Goal: Task Accomplishment & Management: Manage account settings

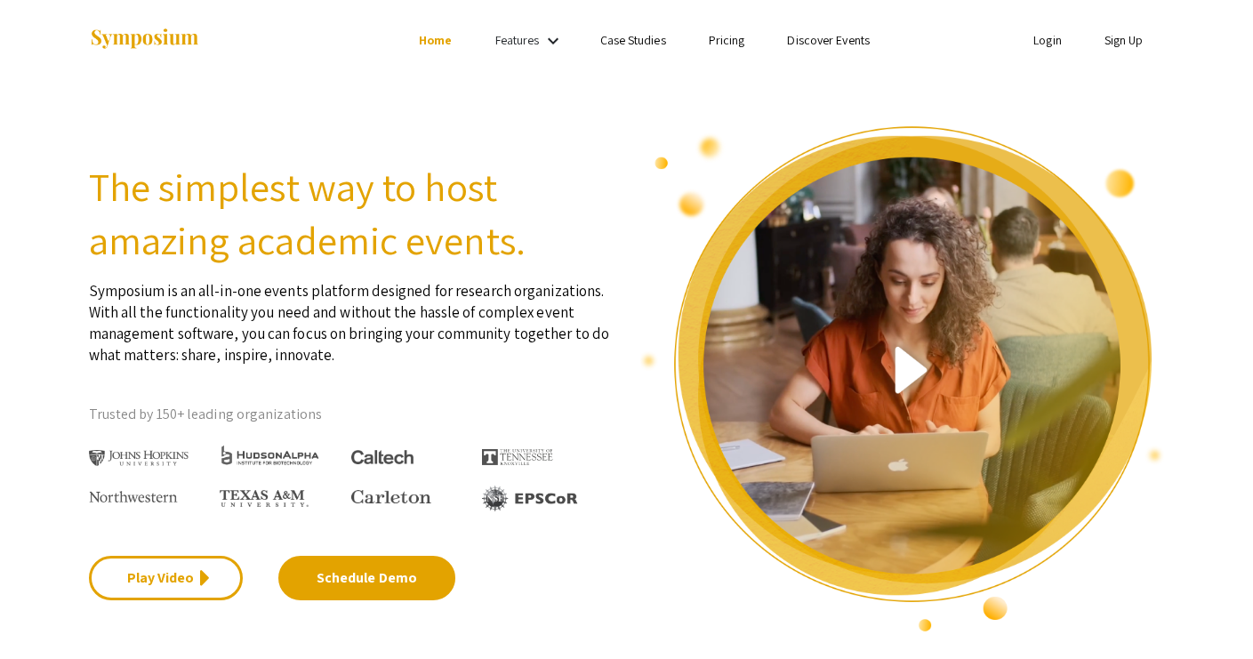
click at [1043, 40] on link "Login" at bounding box center [1047, 40] width 28 height 16
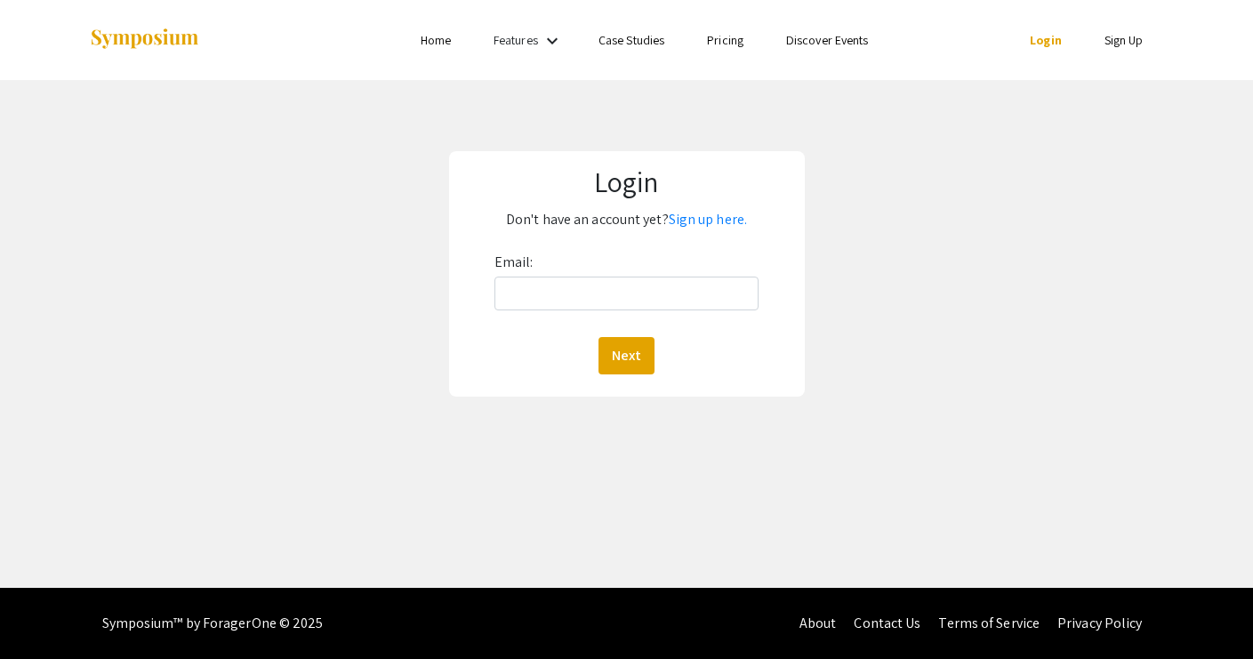
click at [1040, 47] on link "Login" at bounding box center [1046, 40] width 32 height 16
click at [1038, 36] on link "Login" at bounding box center [1046, 40] width 32 height 16
click at [824, 133] on div "Login Don't have an account yet? Sign up here. Email: Next" at bounding box center [627, 274] width 1280 height 388
click at [539, 300] on input "Email:" at bounding box center [626, 294] width 264 height 34
click at [518, 296] on input "Email:" at bounding box center [626, 294] width 264 height 34
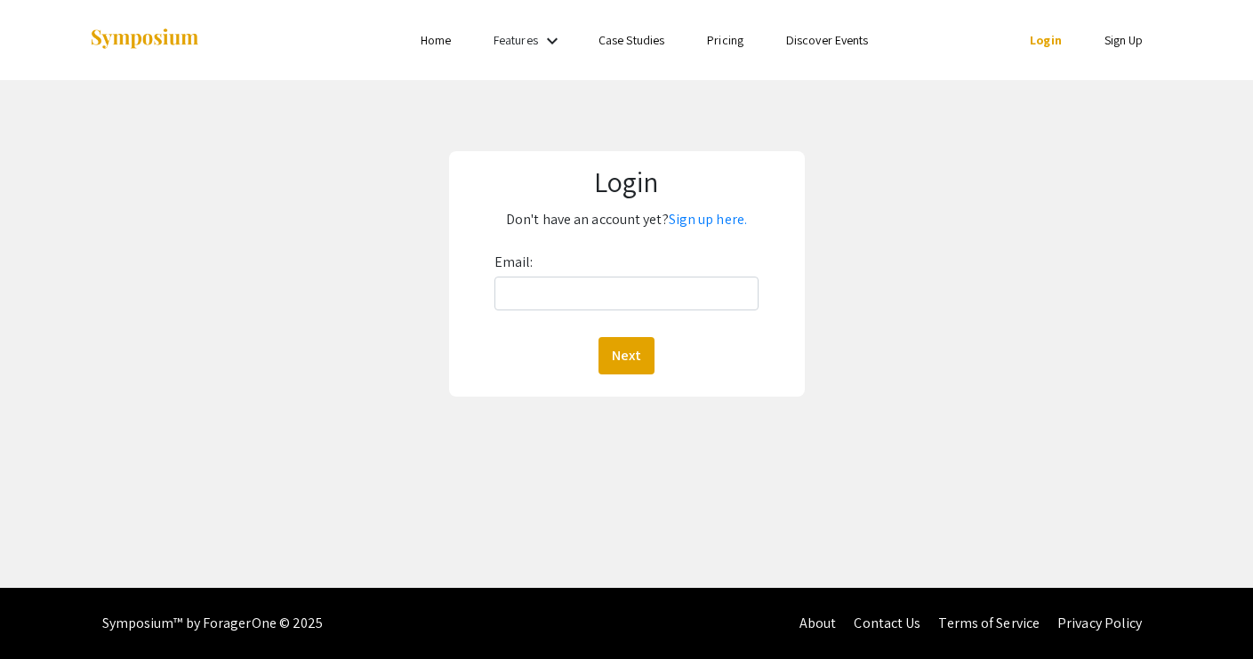
click at [849, 353] on div "Login Don't have an account yet? Sign up here. Email: Next" at bounding box center [627, 274] width 1280 height 388
click at [625, 293] on input "Email:" at bounding box center [626, 294] width 264 height 34
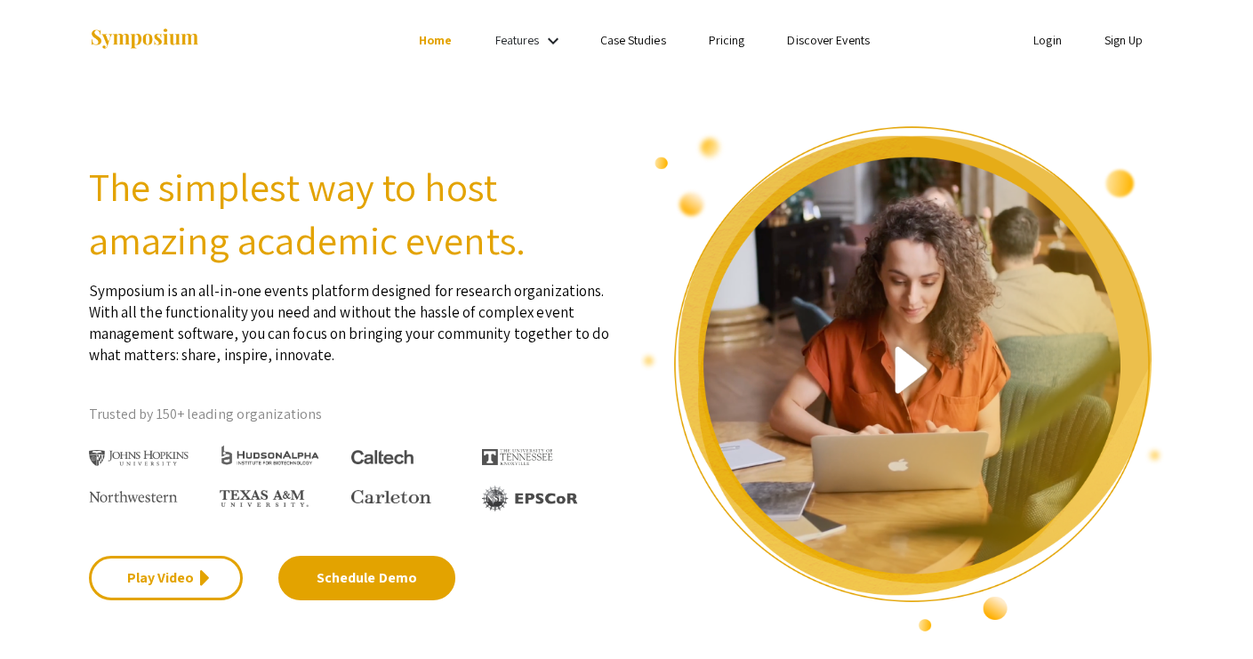
click at [1046, 41] on link "Login" at bounding box center [1047, 40] width 28 height 16
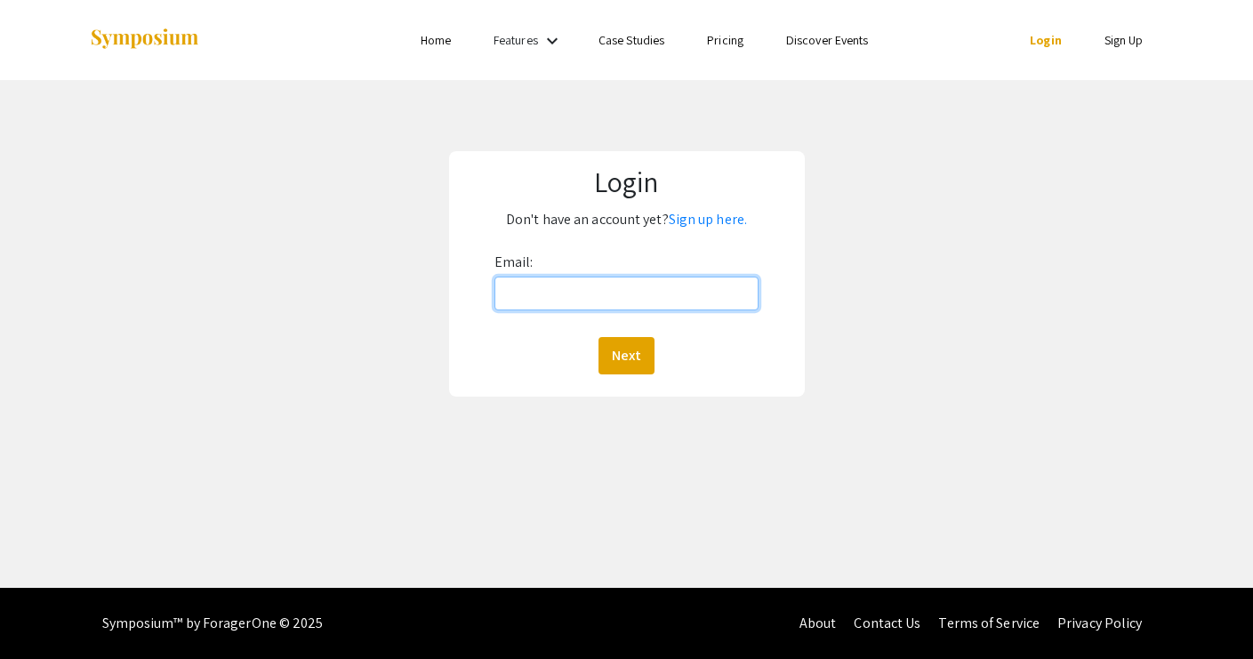
click at [554, 293] on input "Email:" at bounding box center [626, 294] width 264 height 34
click at [734, 298] on input "Email:" at bounding box center [626, 294] width 264 height 34
click at [626, 295] on input "Email:" at bounding box center [626, 294] width 264 height 34
type input "[EMAIL_ADDRESS][DOMAIN_NAME]"
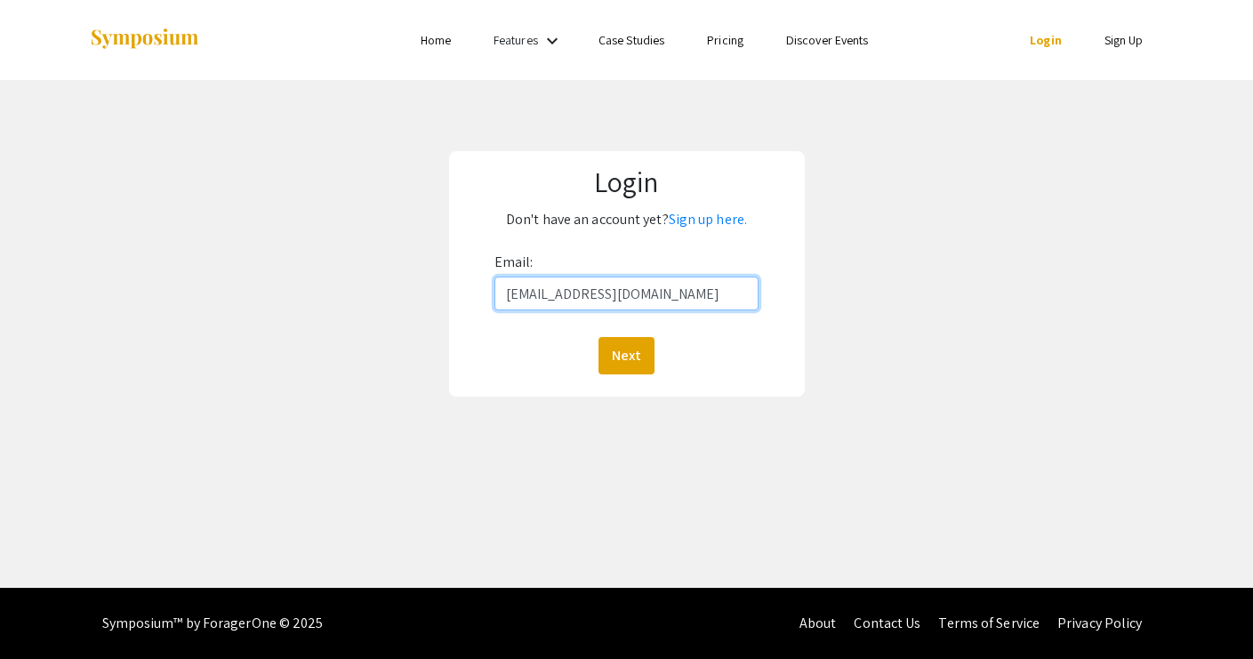
click at [626, 355] on button "Next" at bounding box center [626, 355] width 56 height 37
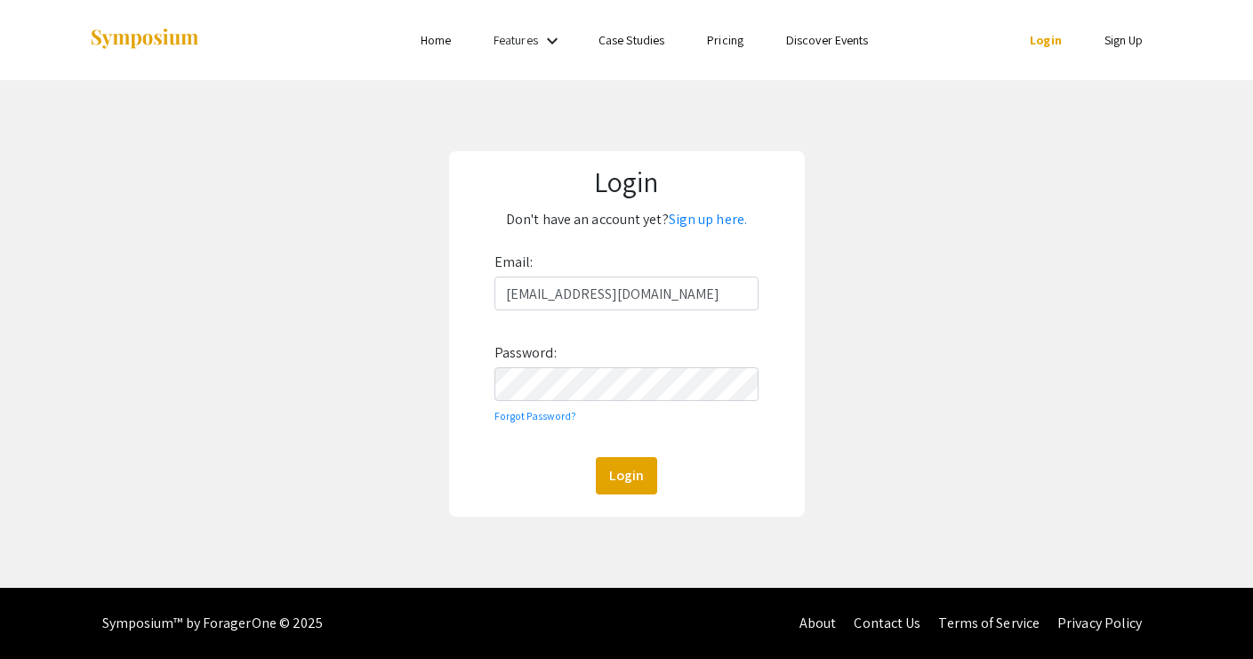
click at [917, 357] on div "Login Don't have an account yet? Sign up here. Email: [EMAIL_ADDRESS][DOMAIN_NA…" at bounding box center [627, 334] width 1280 height 508
click at [947, 315] on div "Login Don't have an account yet? Sign up here. Email: [EMAIL_ADDRESS][DOMAIN_NA…" at bounding box center [627, 334] width 1280 height 508
click at [626, 480] on button "Login" at bounding box center [626, 475] width 61 height 37
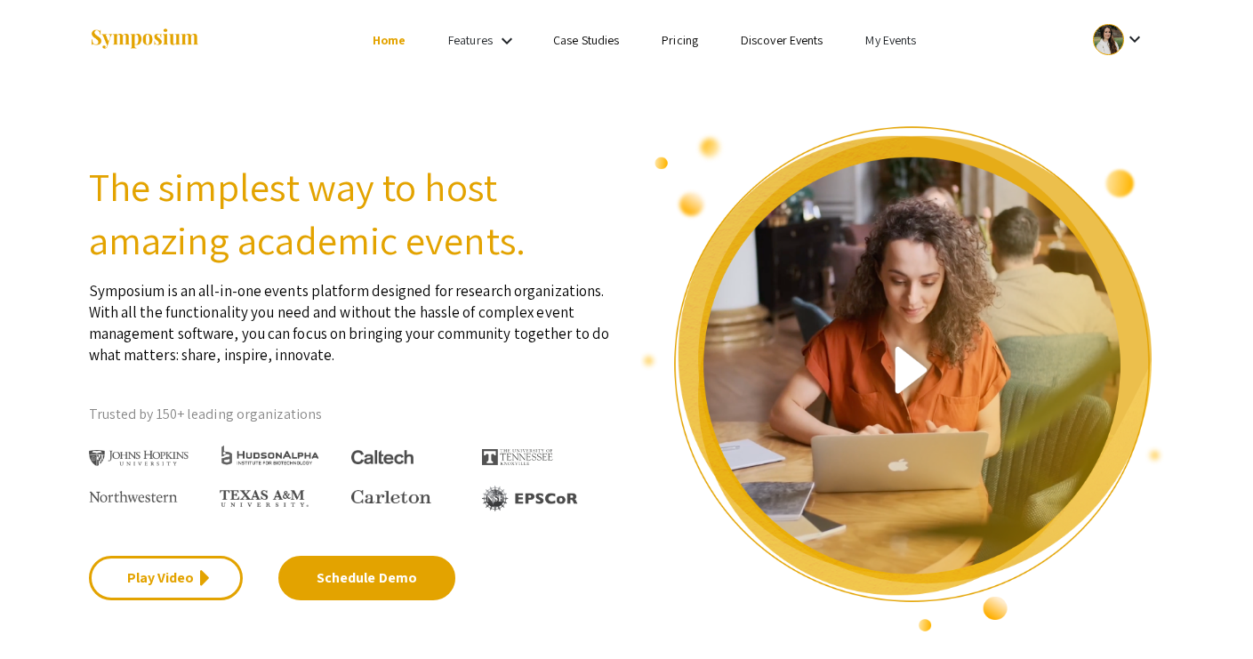
click at [895, 38] on link "My Events" at bounding box center [890, 40] width 51 height 16
click at [893, 65] on button "Events I've organized" at bounding box center [920, 79] width 152 height 43
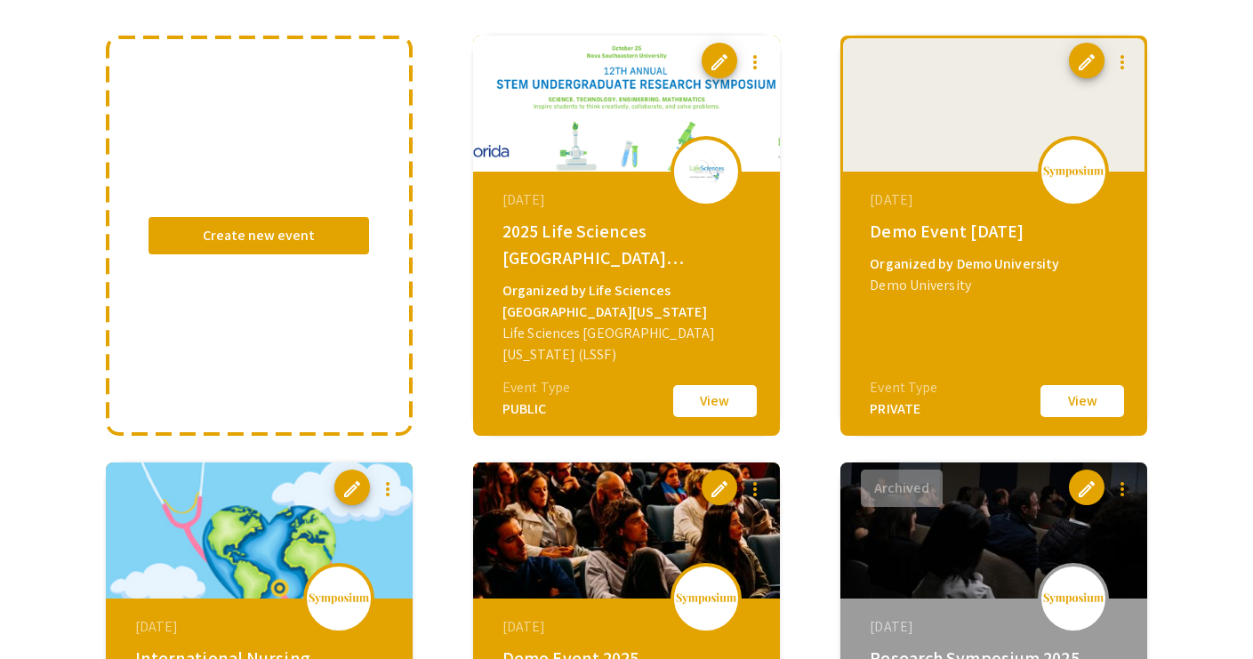
scroll to position [184, 0]
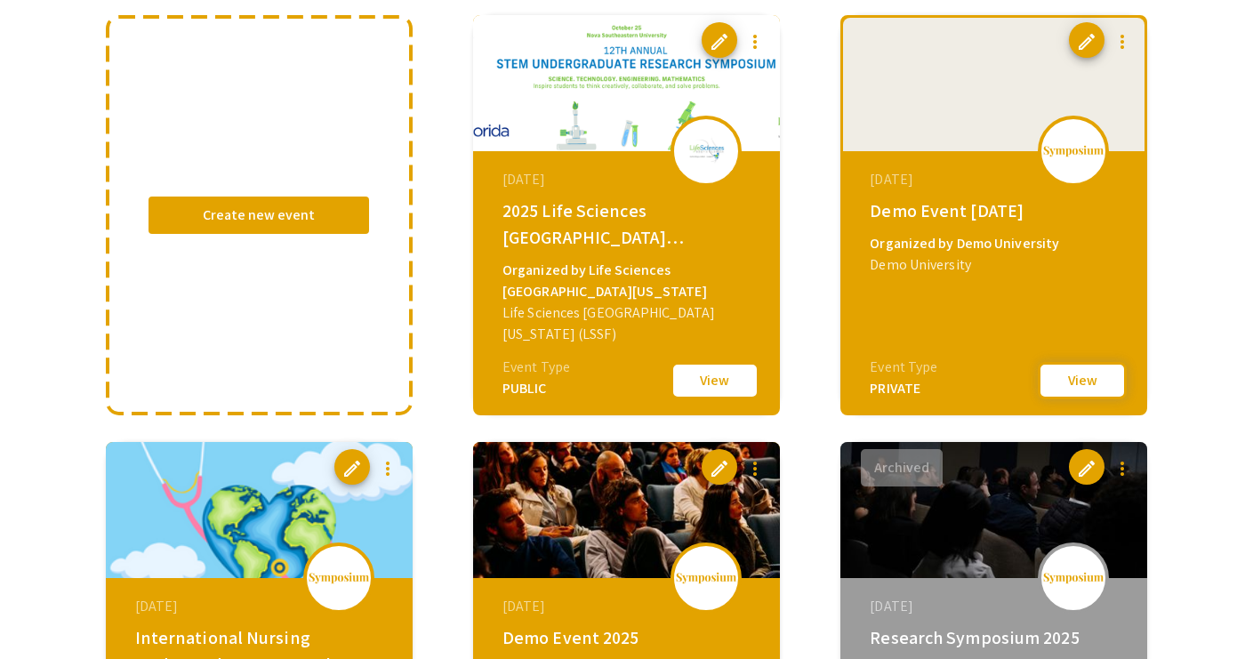
click at [1063, 379] on button "View" at bounding box center [1082, 380] width 89 height 37
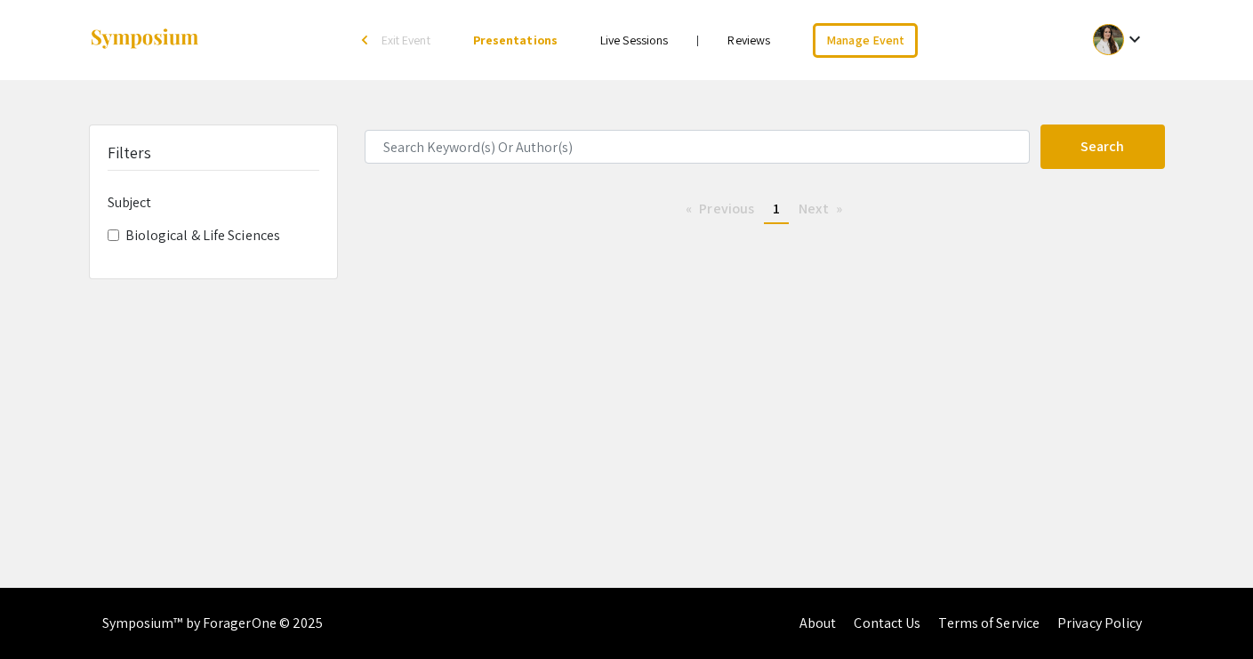
click at [648, 41] on link "Live Sessions" at bounding box center [634, 40] width 68 height 16
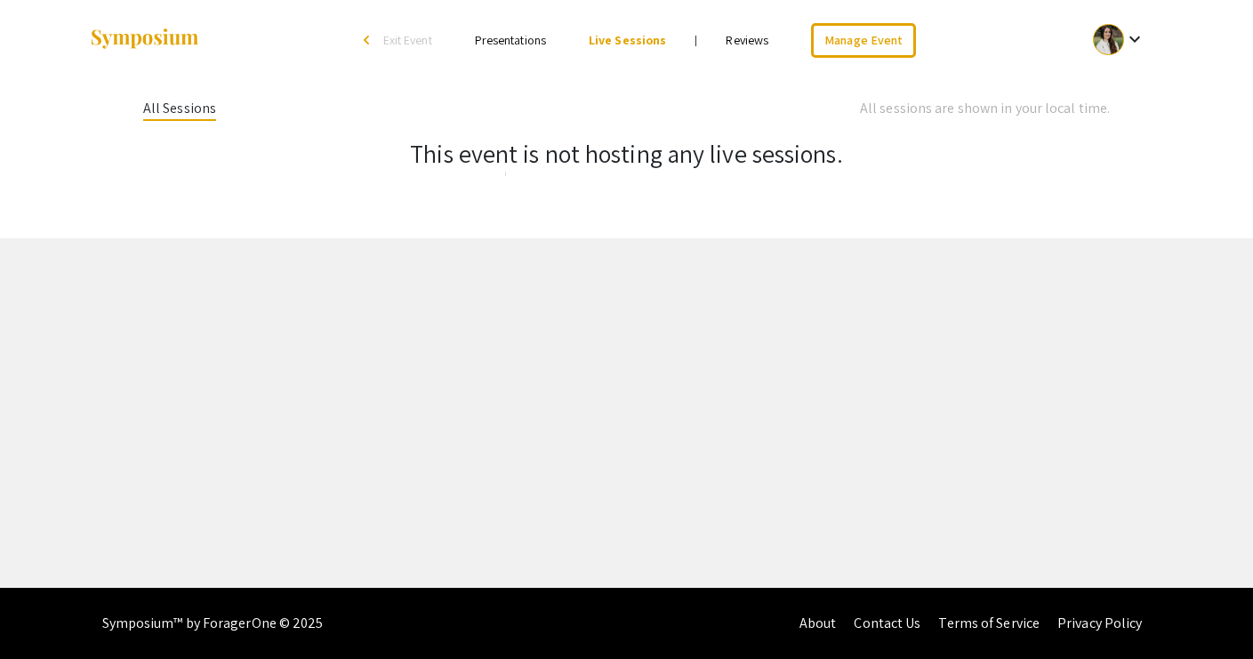
click at [750, 40] on link "Reviews" at bounding box center [747, 40] width 43 height 16
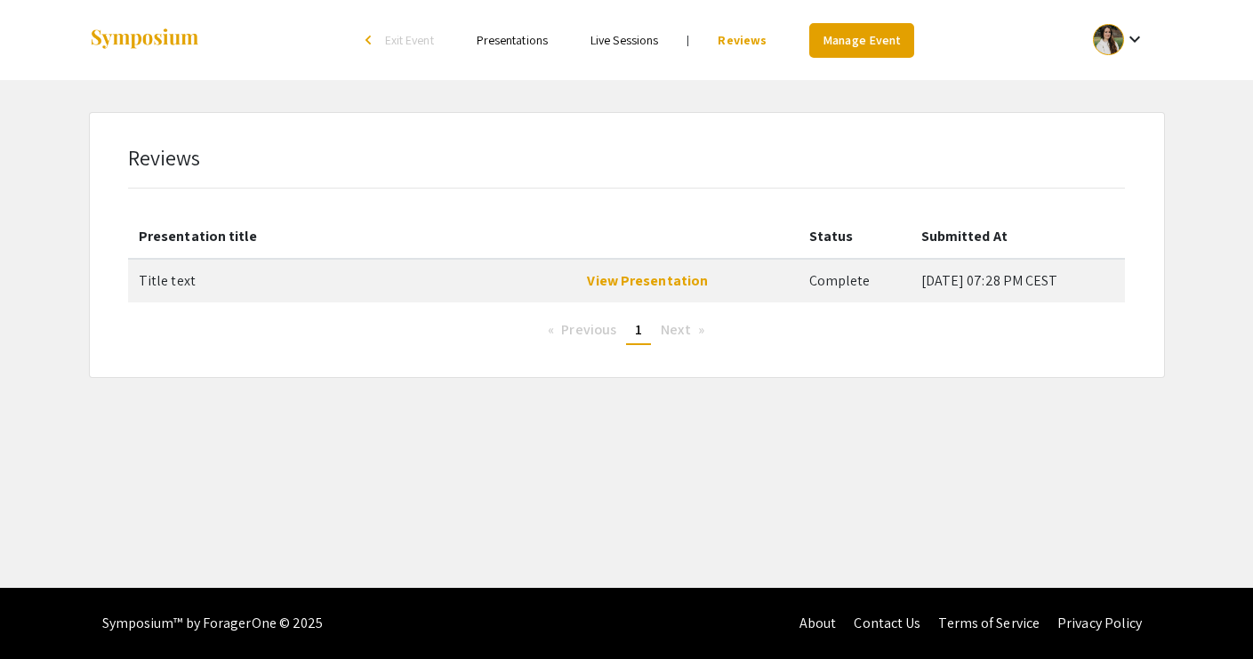
click at [850, 43] on link "Manage Event" at bounding box center [861, 40] width 105 height 35
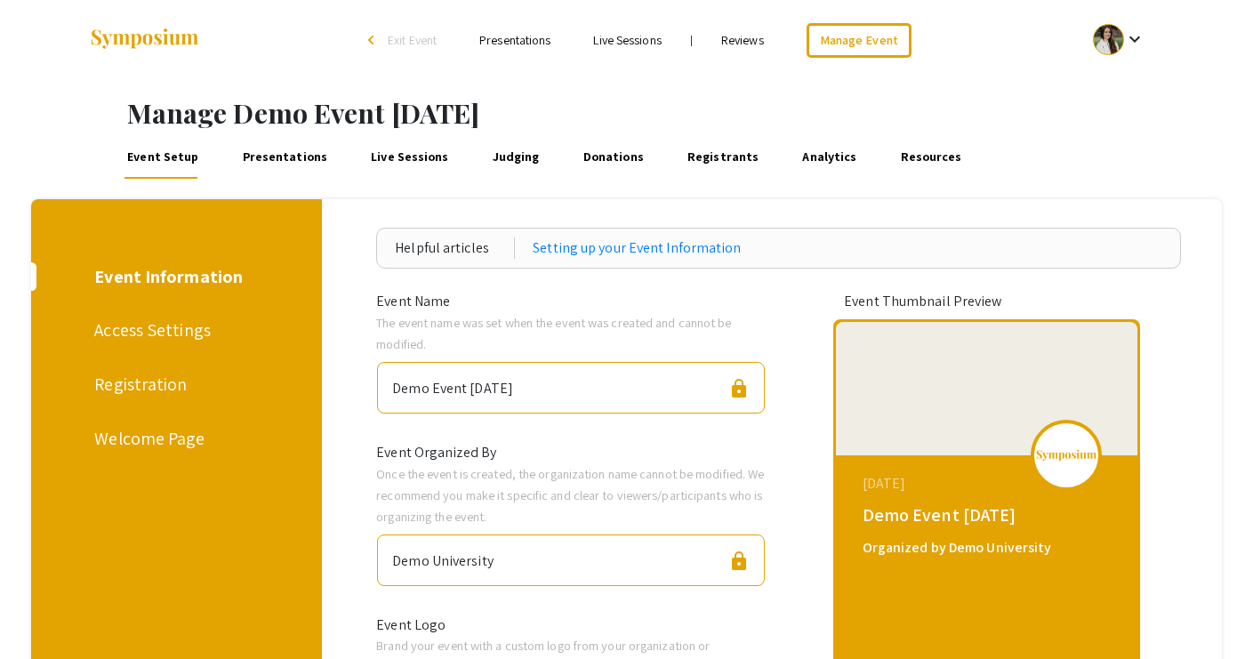
click at [389, 41] on span "Exit Event" at bounding box center [412, 40] width 49 height 16
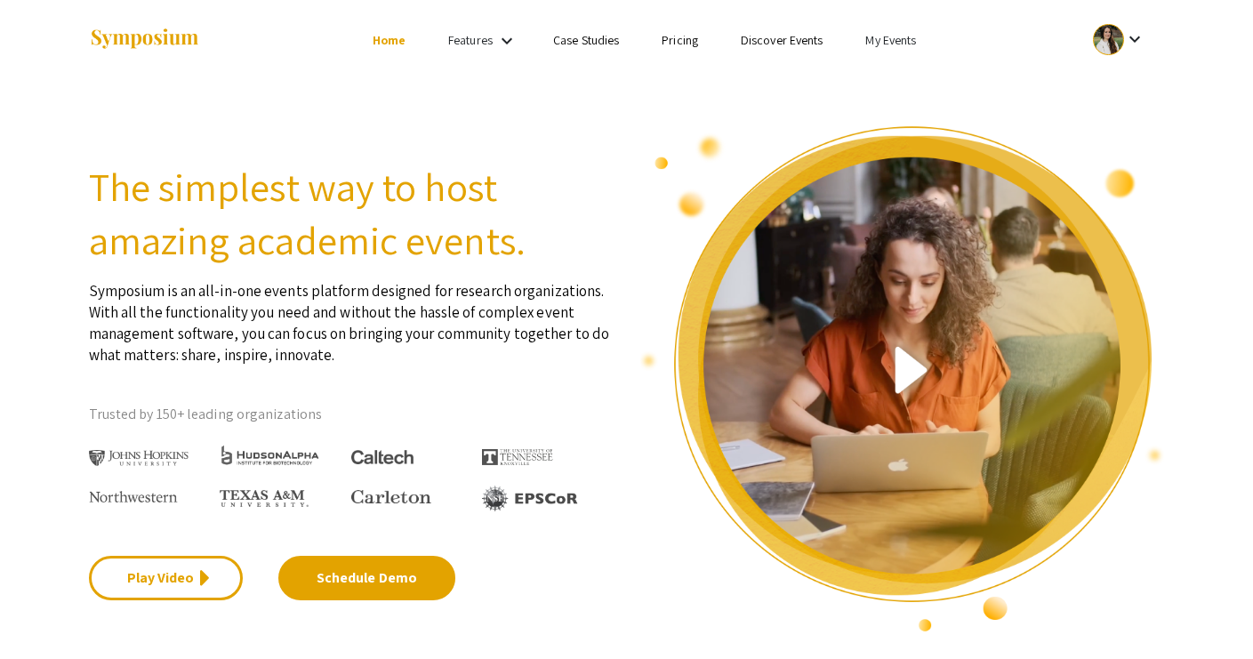
click at [876, 34] on link "My Events" at bounding box center [890, 40] width 51 height 16
click at [895, 68] on button "Events I've organized" at bounding box center [920, 79] width 152 height 43
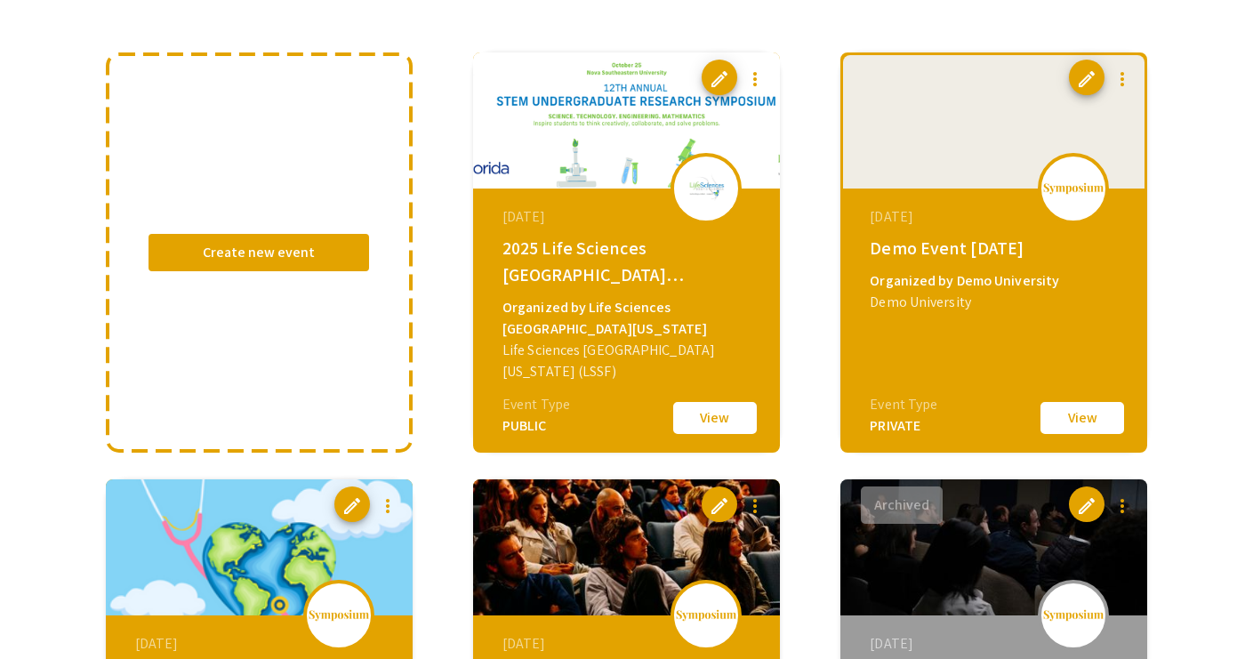
scroll to position [146, 0]
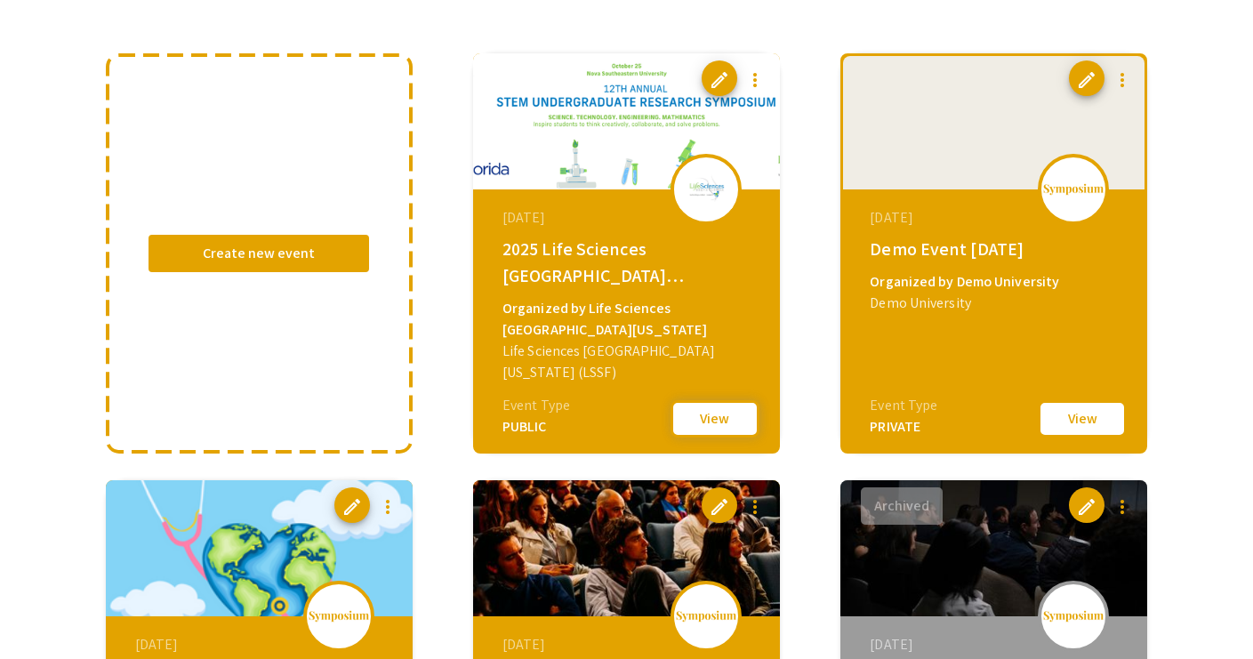
click at [704, 421] on button "View" at bounding box center [714, 418] width 89 height 37
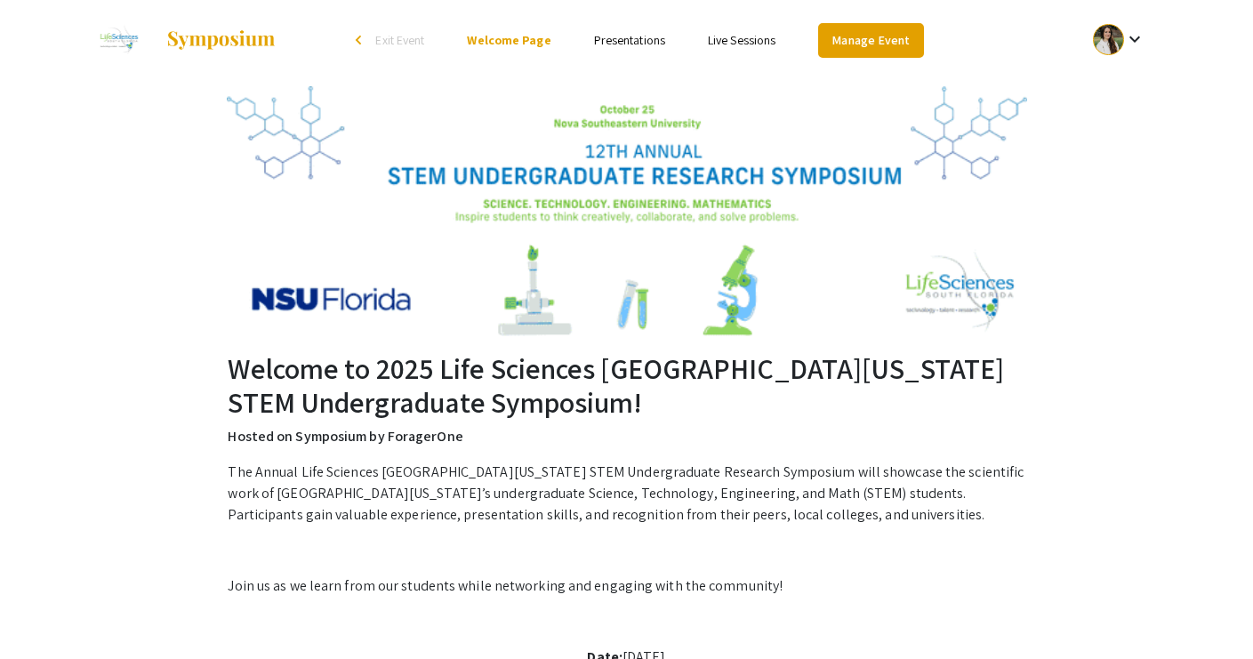
click at [892, 35] on link "Manage Event" at bounding box center [870, 40] width 105 height 35
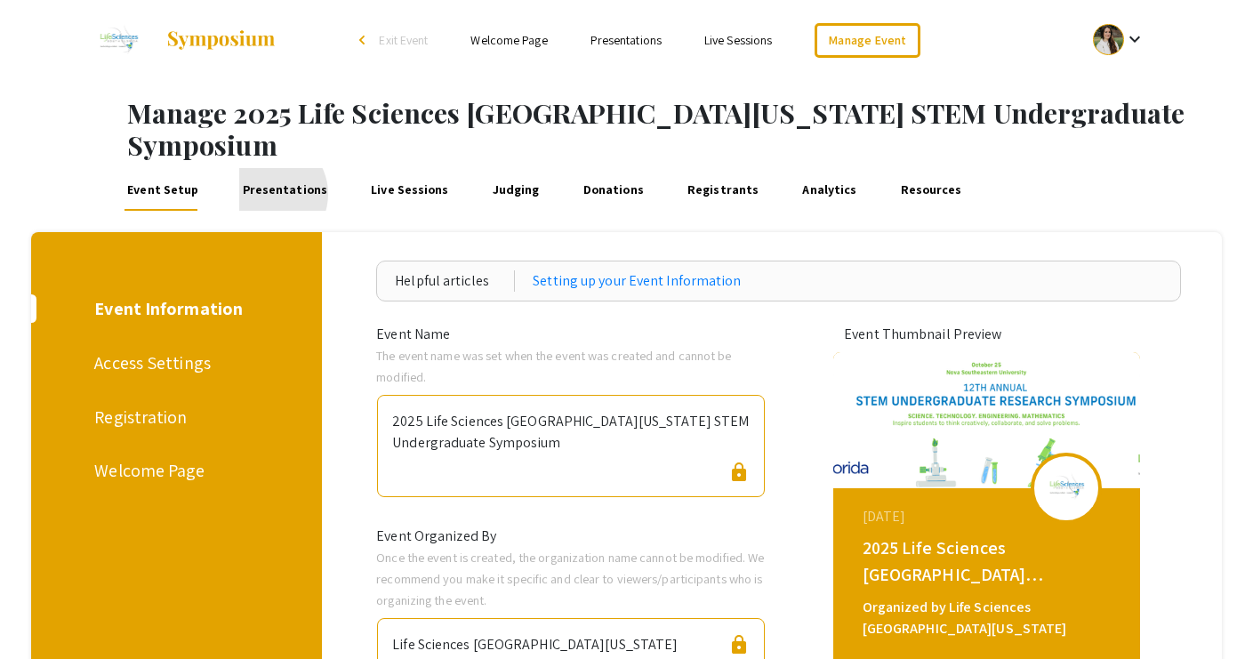
click at [264, 168] on link "Presentations" at bounding box center [284, 189] width 91 height 43
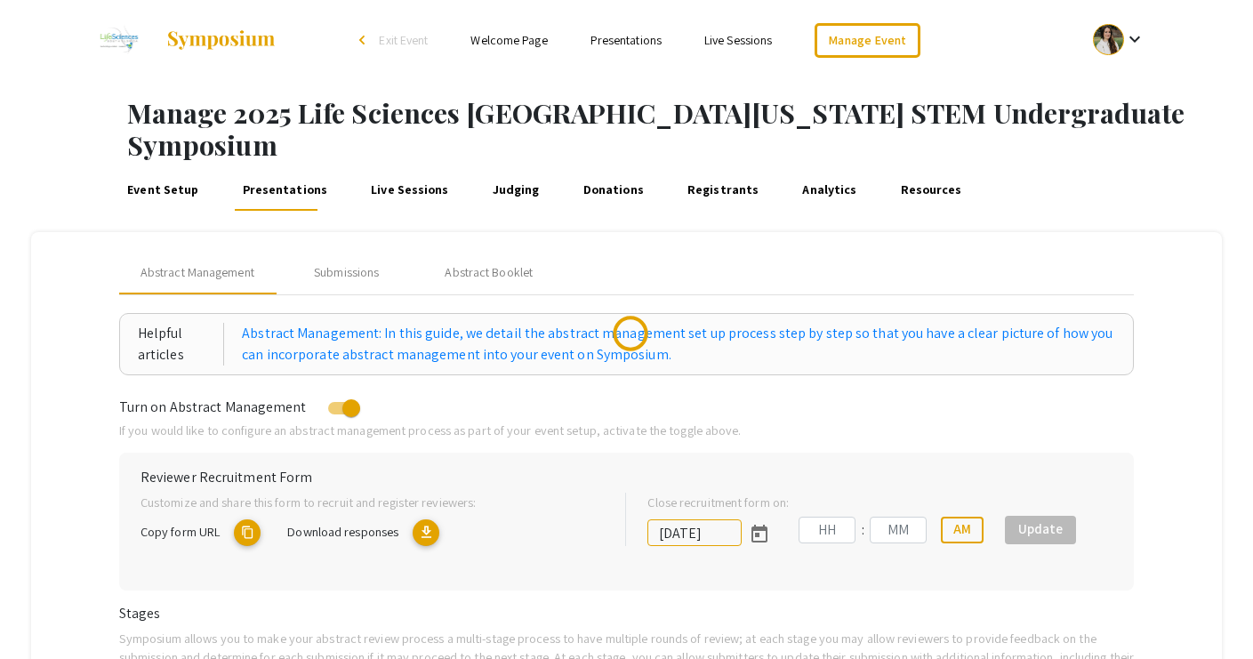
type input "[DATE]"
type input "11"
type input "00"
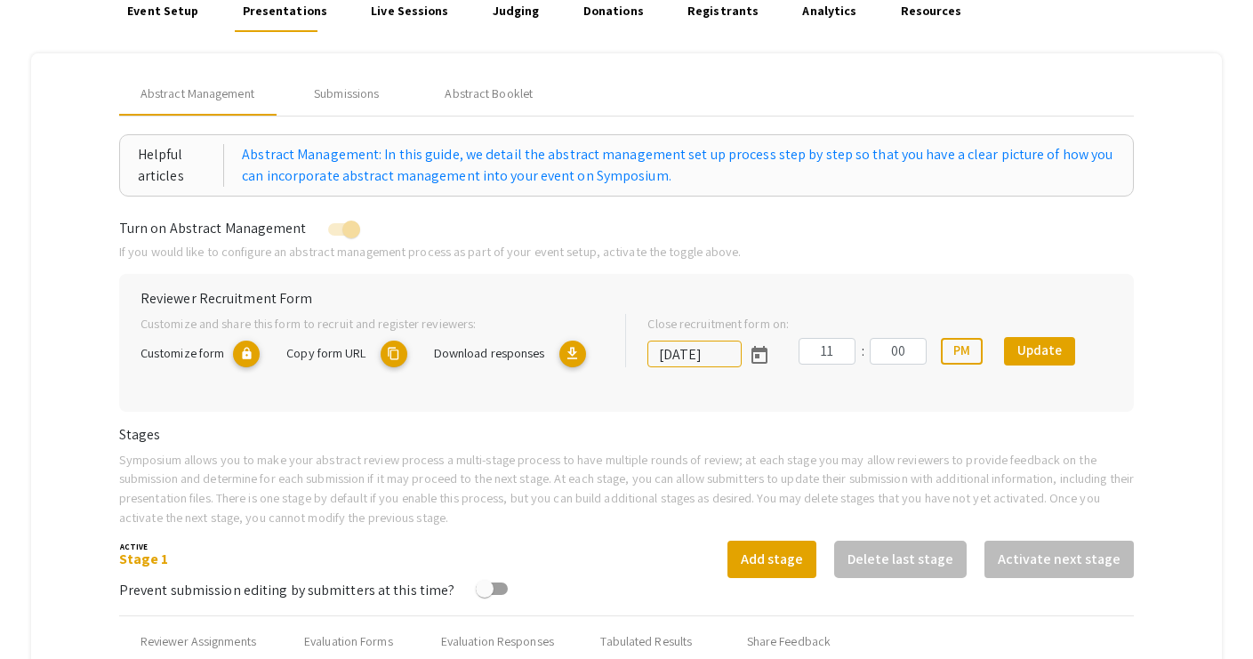
scroll to position [134, 0]
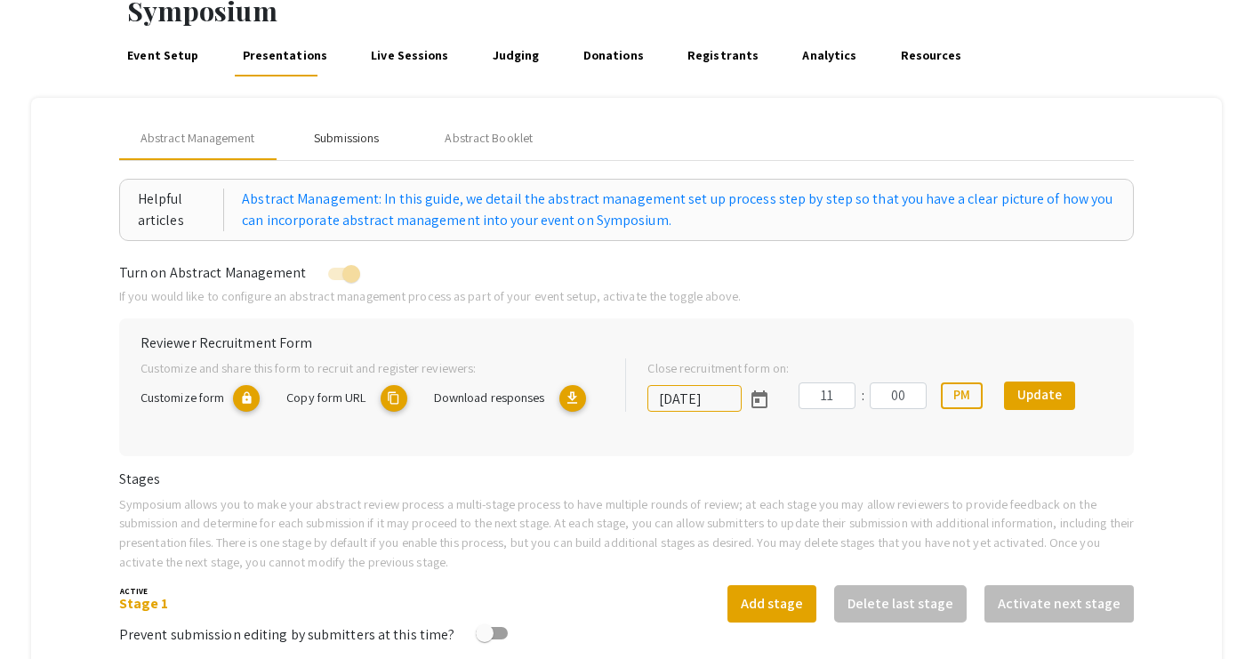
click at [340, 129] on div "Submissions" at bounding box center [346, 138] width 65 height 19
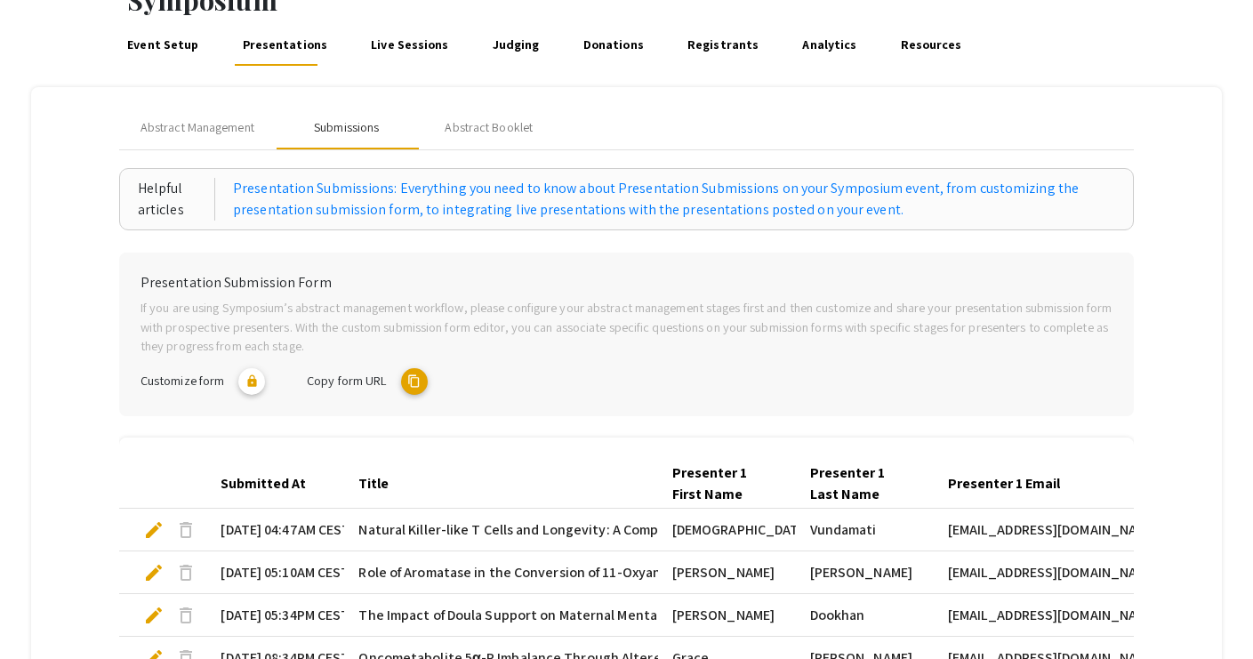
scroll to position [129, 0]
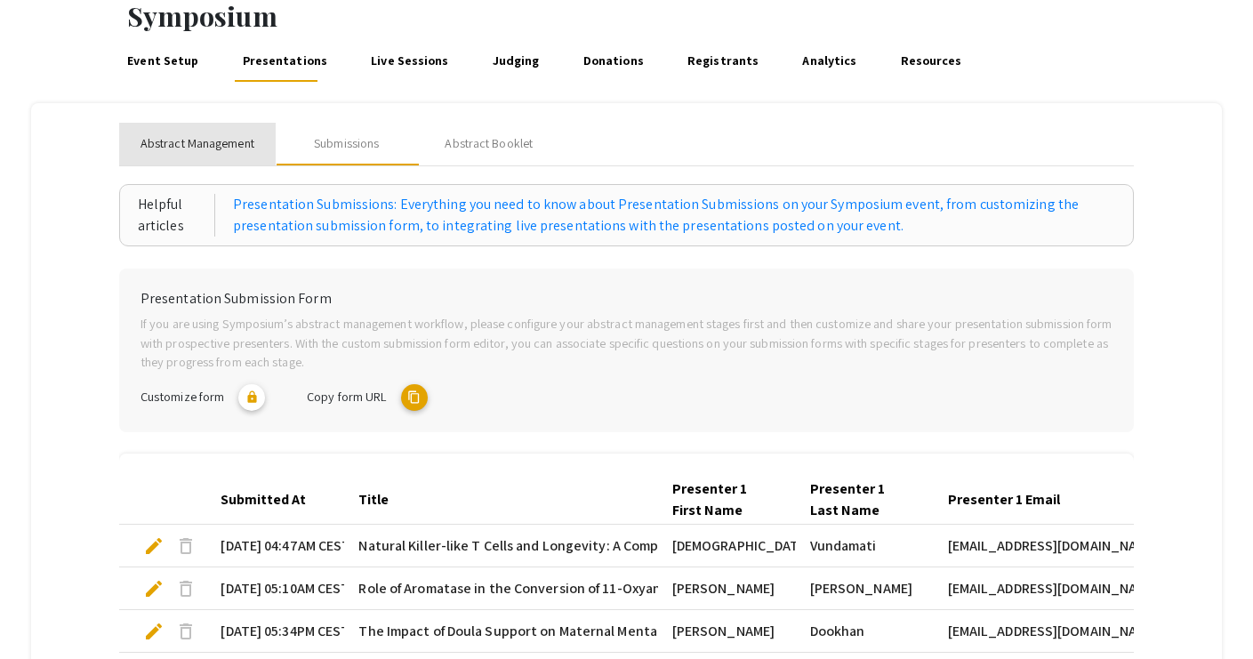
click at [156, 134] on span "Abstract Management" at bounding box center [197, 143] width 114 height 19
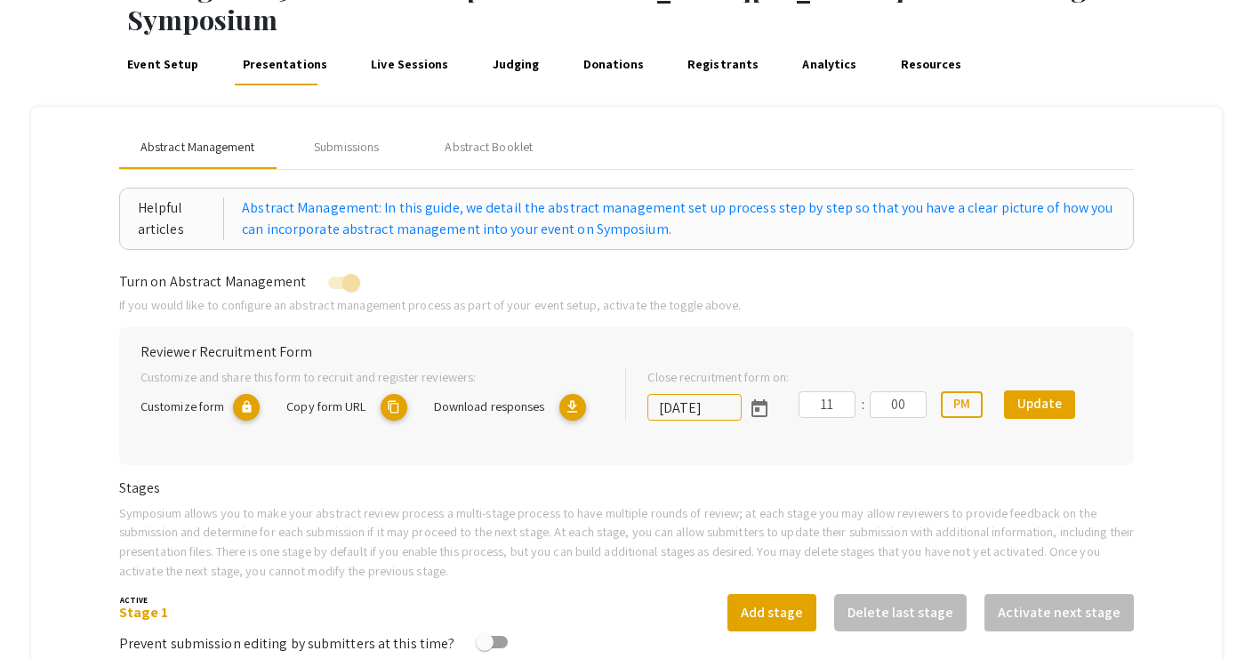
scroll to position [109, 0]
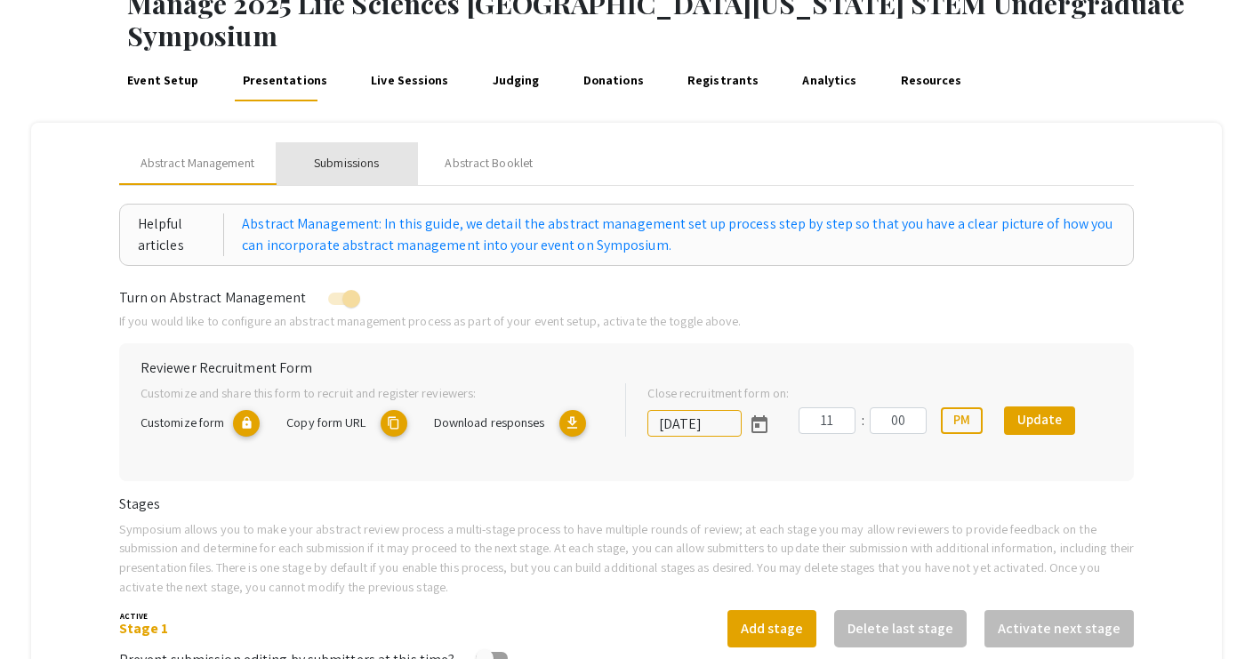
click at [341, 154] on div "Submissions" at bounding box center [346, 163] width 65 height 19
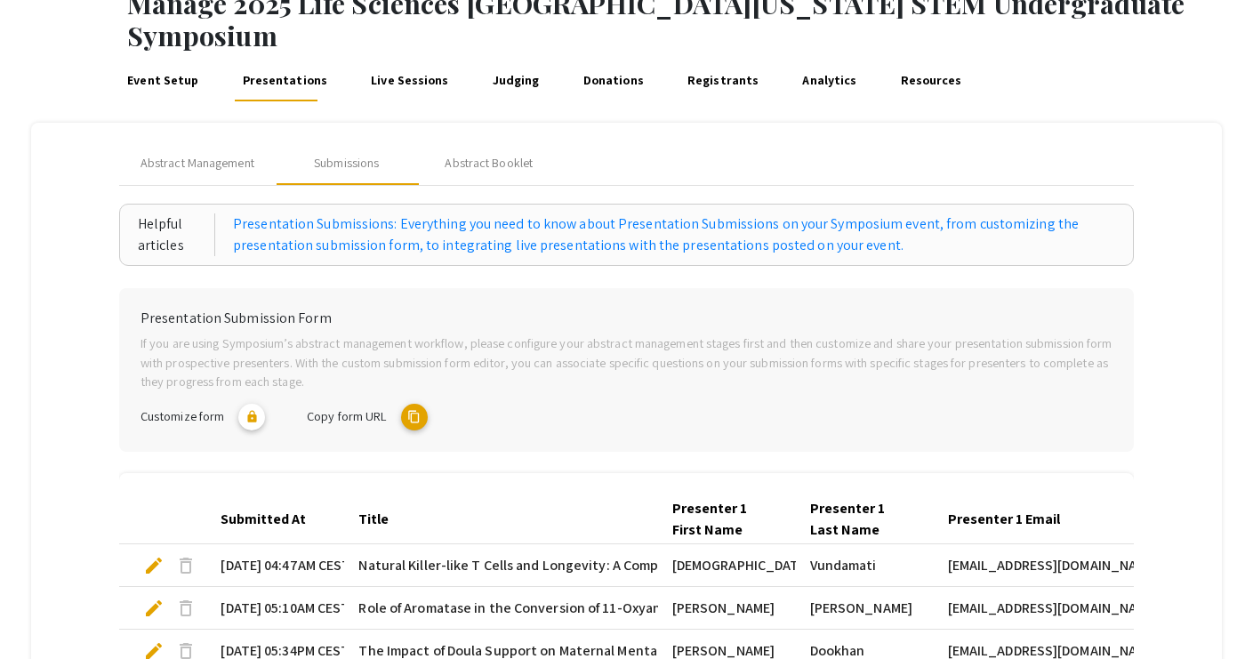
click at [414, 404] on mat-icon "content_copy" at bounding box center [414, 417] width 27 height 27
